Goal: Find specific page/section: Find specific page/section

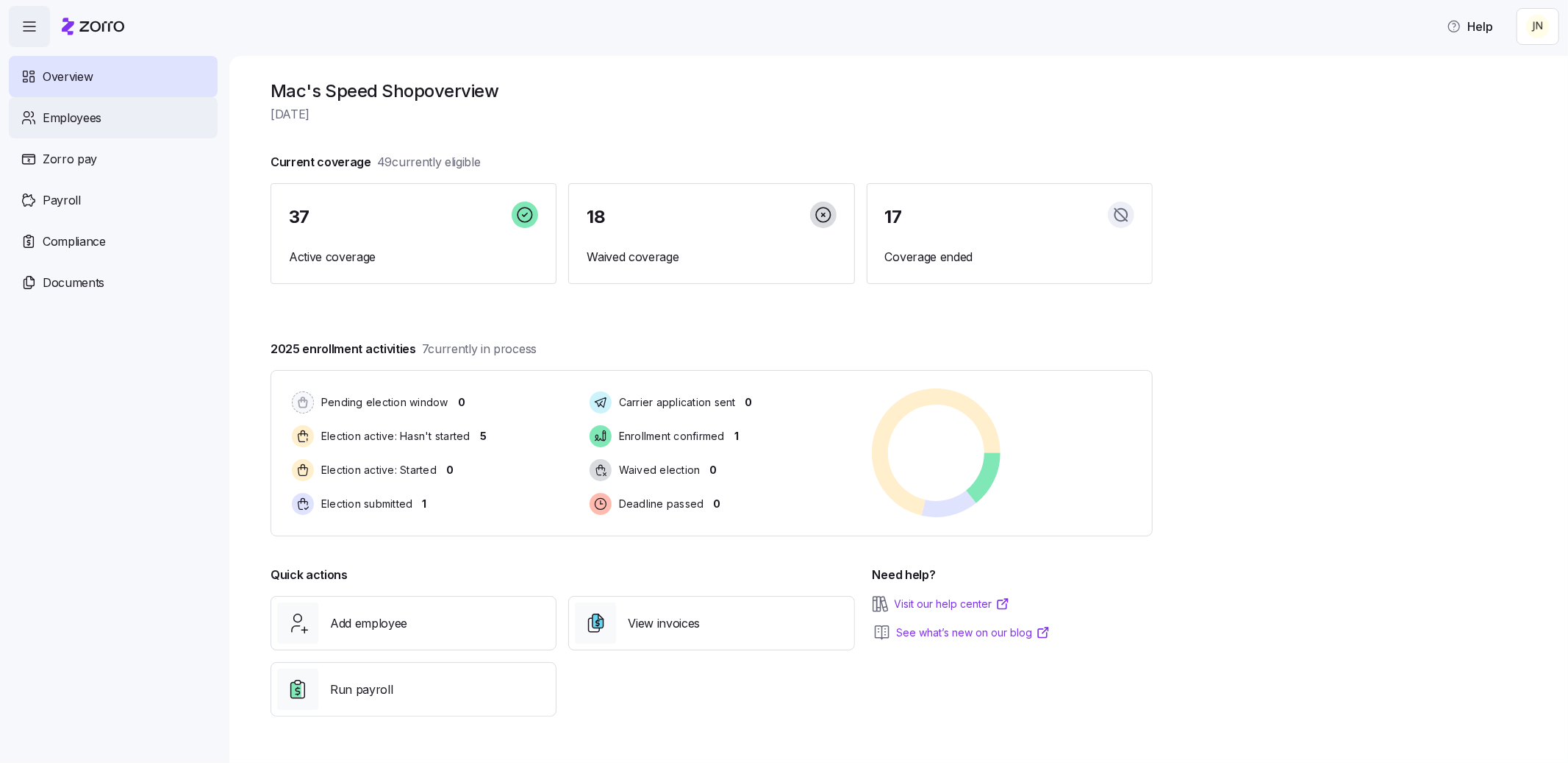
click at [81, 115] on span "Employees" at bounding box center [72, 118] width 59 height 19
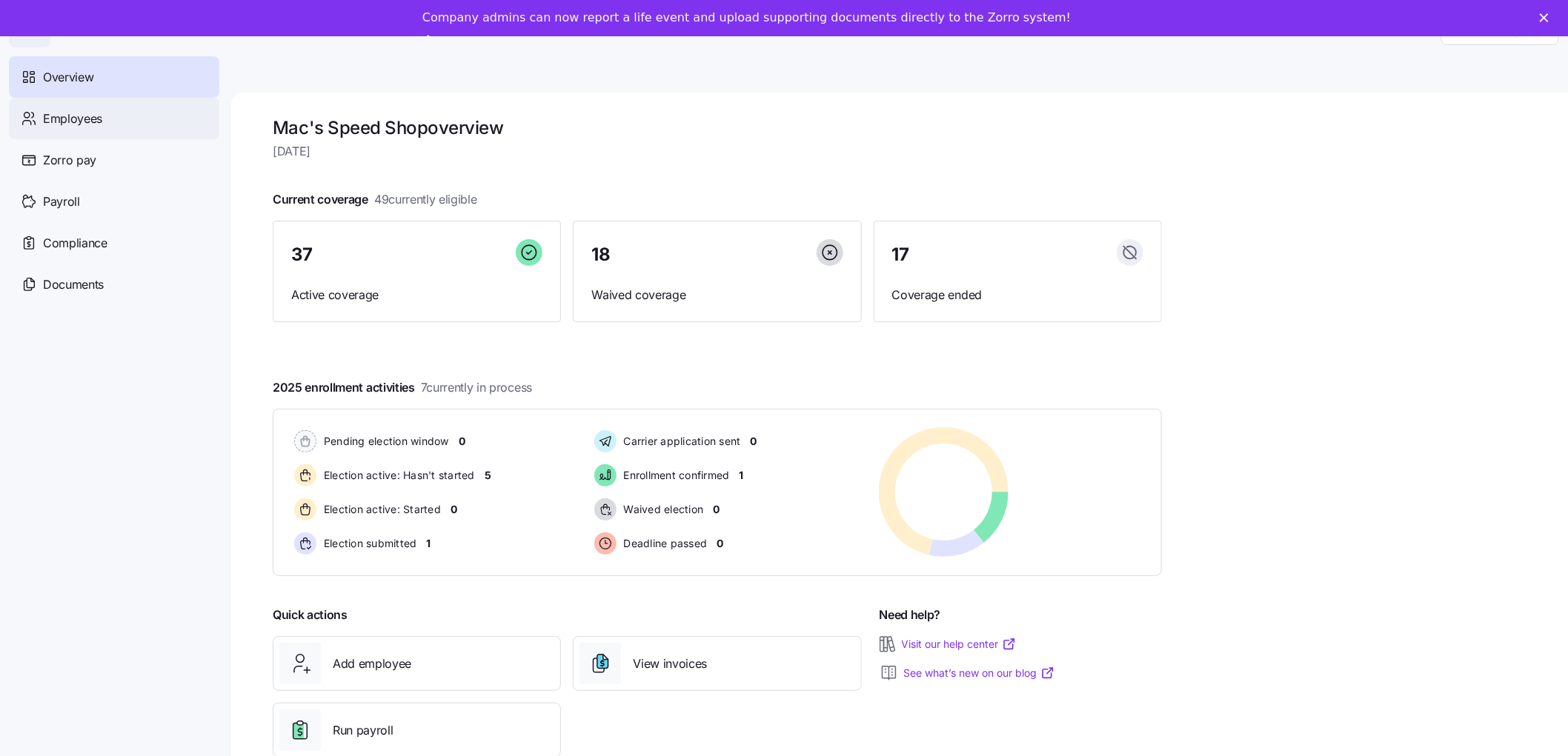
click at [88, 120] on span "Employees" at bounding box center [72, 118] width 59 height 19
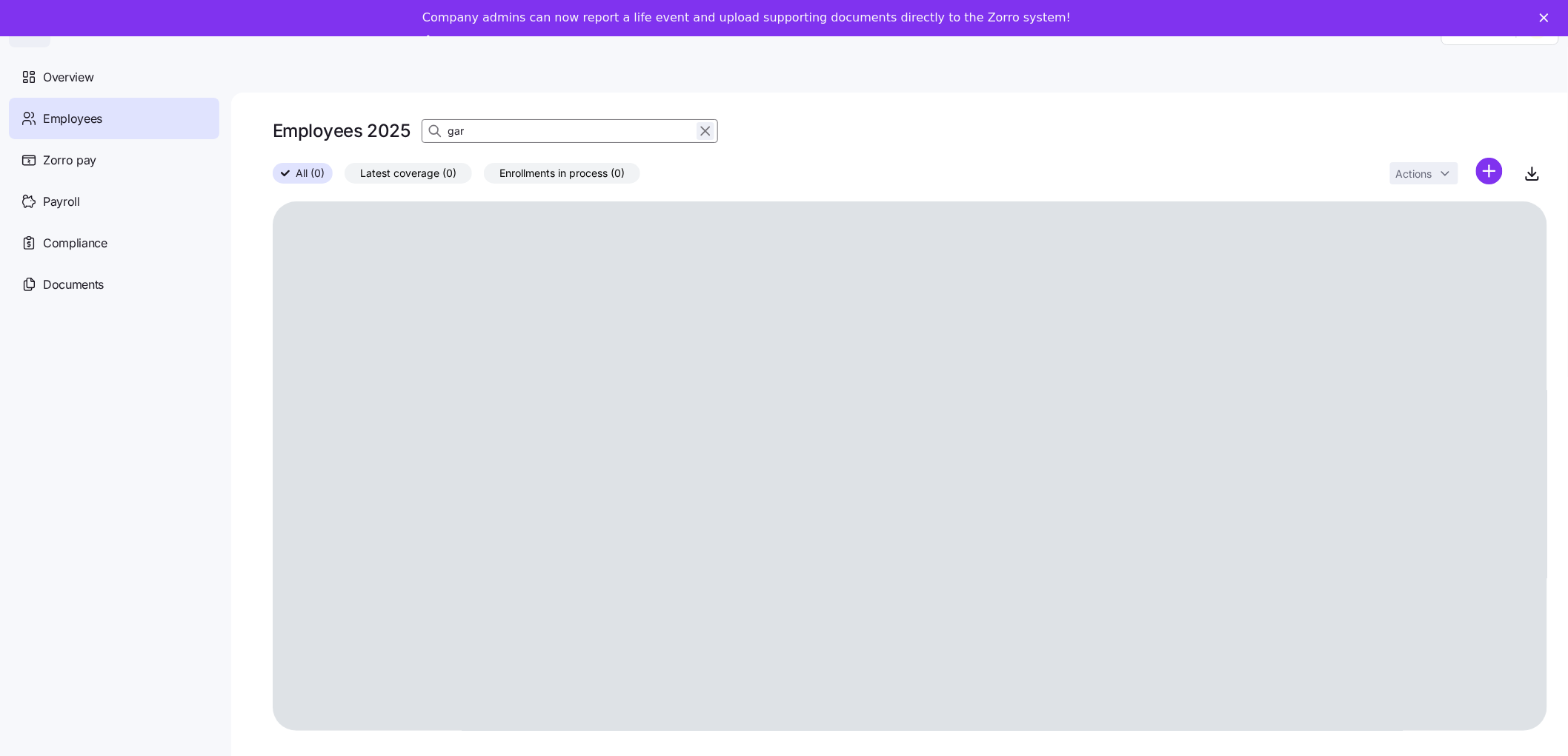
click at [701, 129] on icon "button" at bounding box center [705, 131] width 16 height 18
click at [702, 130] on div "Employees 2025 gar" at bounding box center [910, 131] width 1274 height 30
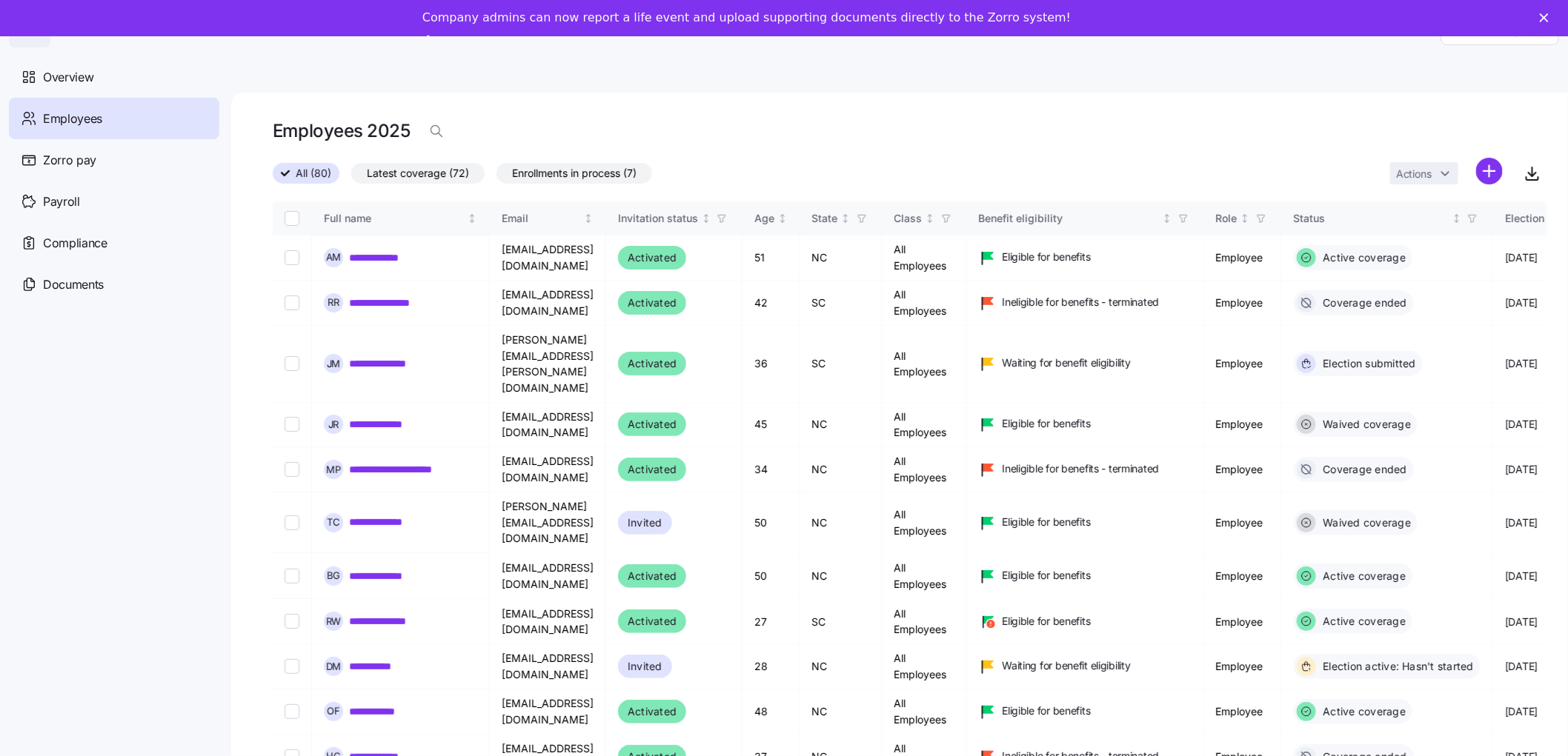
drag, startPoint x: 557, startPoint y: 135, endPoint x: 421, endPoint y: 133, distance: 136.0
click at [557, 135] on div "Employees 2025" at bounding box center [910, 131] width 1274 height 30
click at [425, 133] on button "button" at bounding box center [436, 131] width 30 height 30
click at [498, 128] on input at bounding box center [569, 131] width 296 height 24
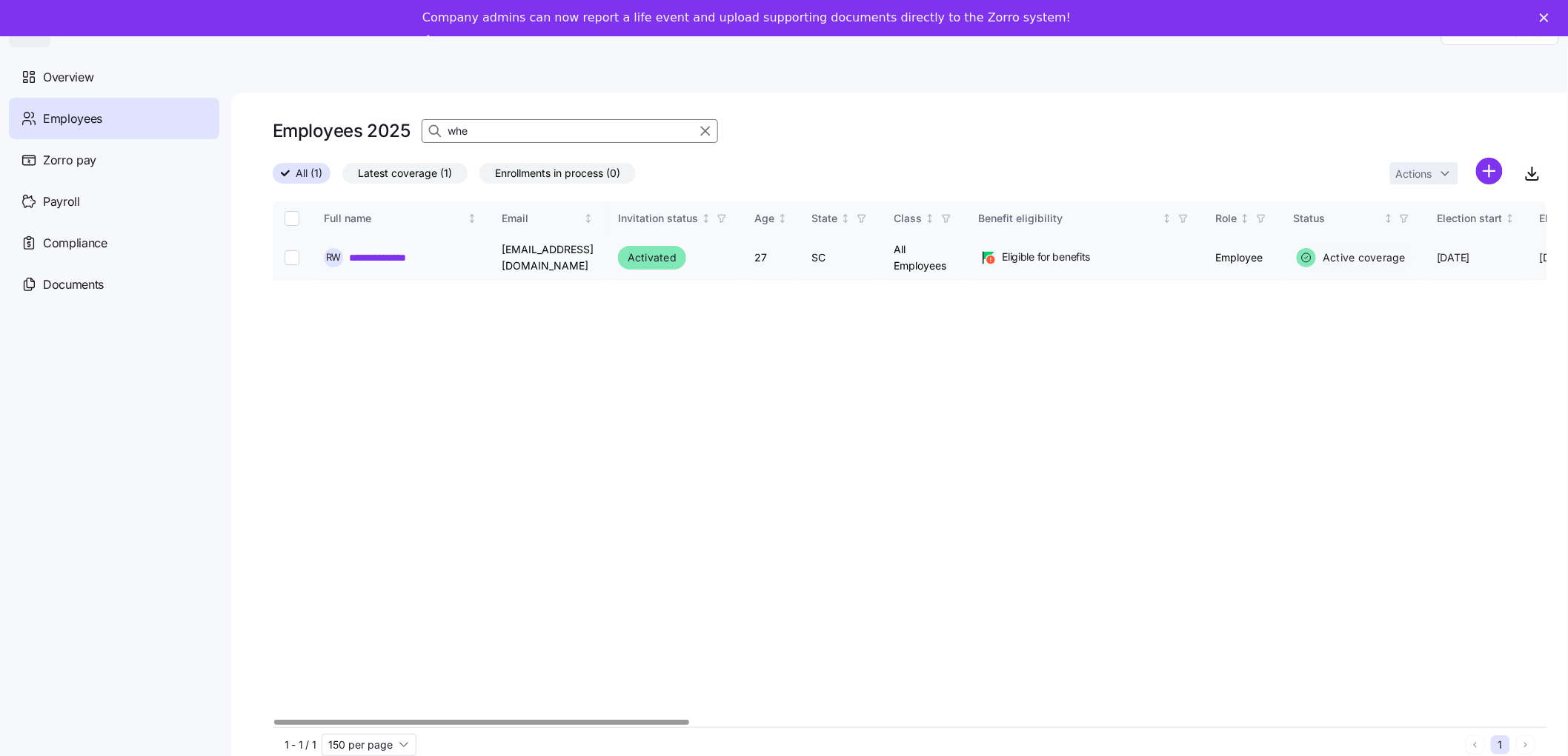
type input "whe"
click at [404, 251] on link "**********" at bounding box center [402, 258] width 106 height 15
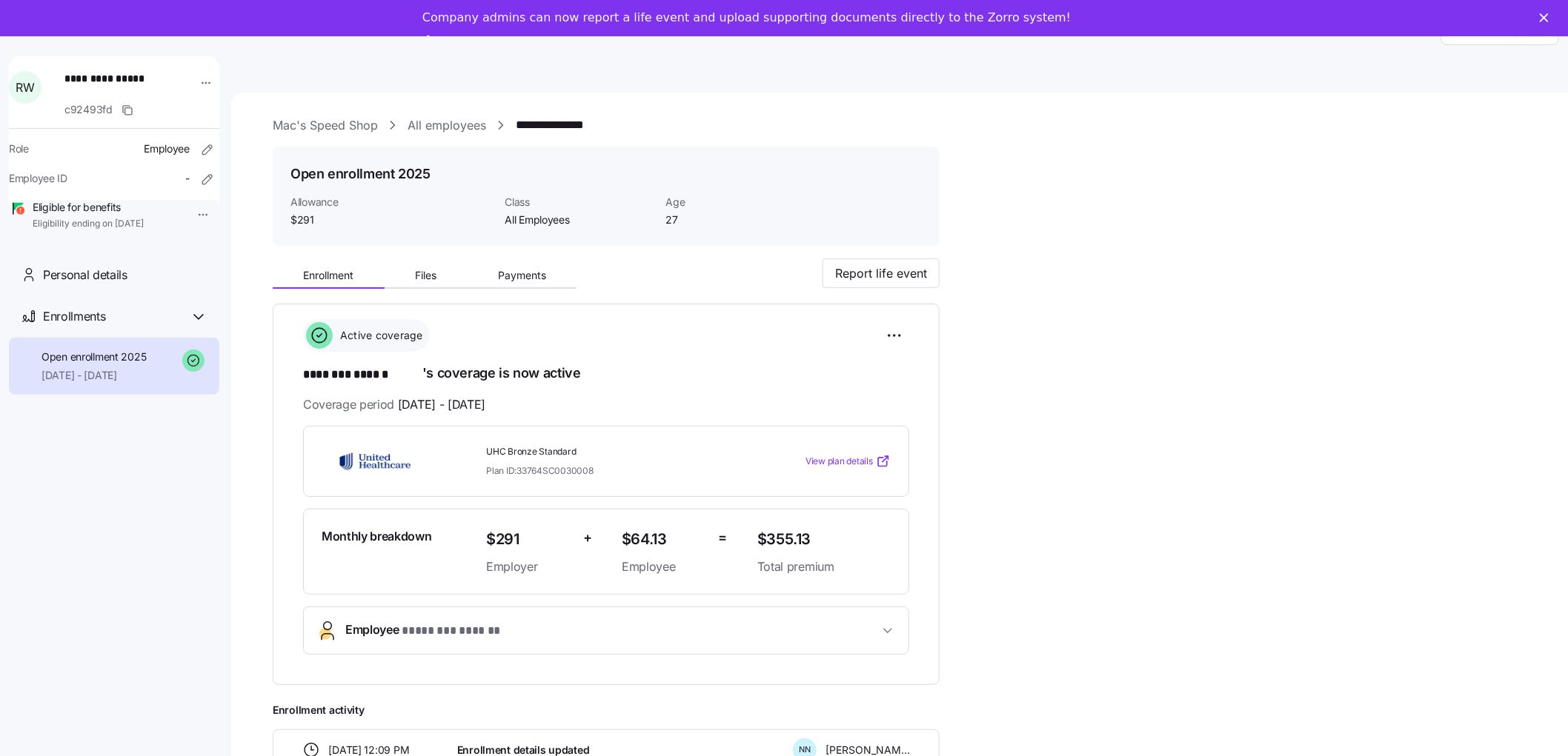
click at [102, 486] on div "**********" at bounding box center [114, 396] width 210 height 681
